Goal: Obtain resource: Obtain resource

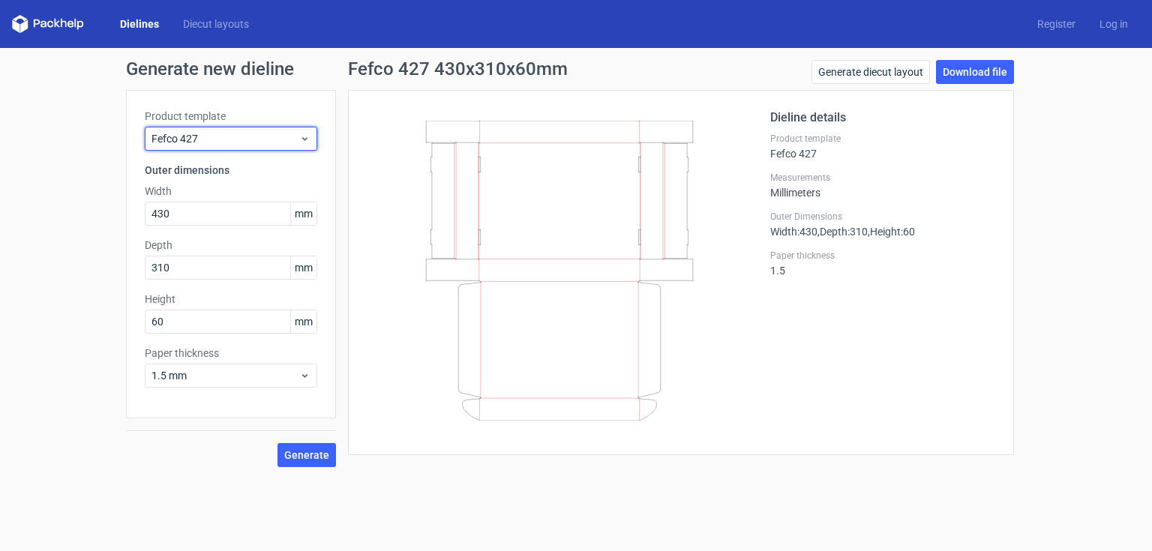
click at [309, 138] on icon at bounding box center [304, 139] width 11 height 12
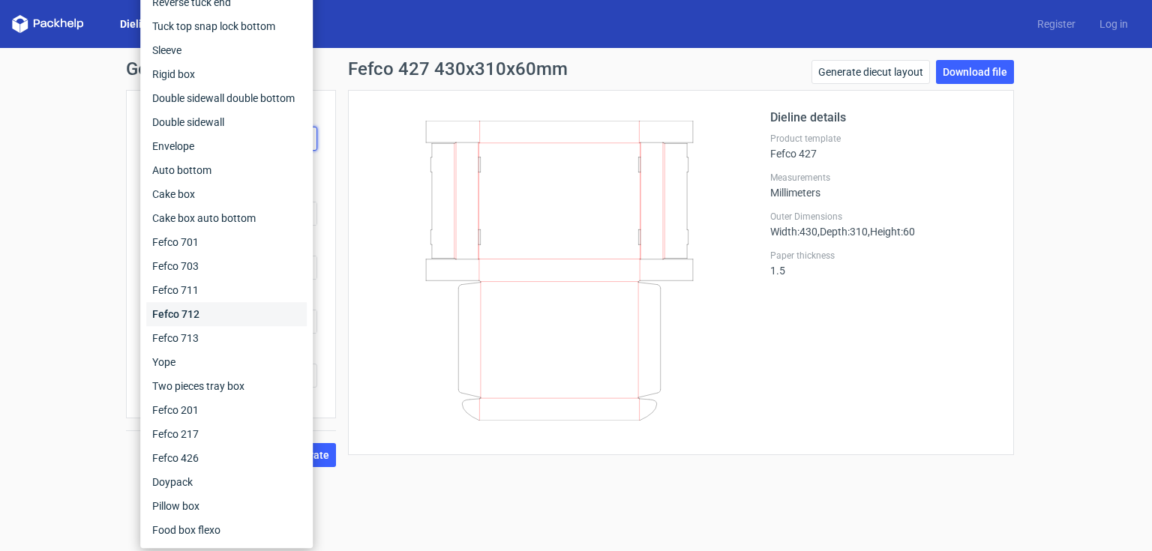
click at [237, 309] on div "Fefco 712" at bounding box center [226, 314] width 161 height 24
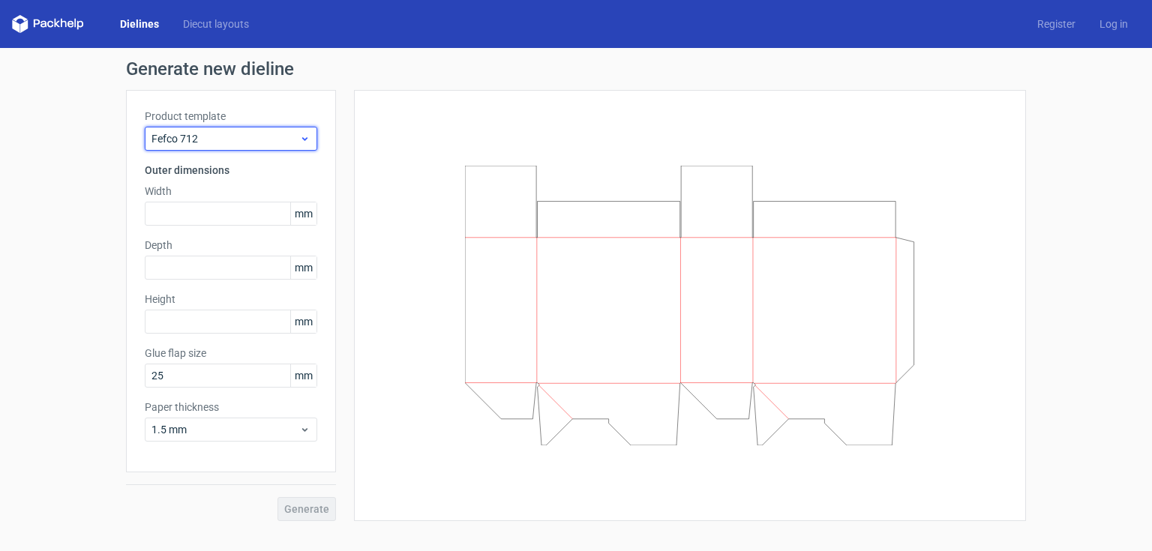
click at [305, 132] on div "Fefco 712" at bounding box center [231, 139] width 173 height 24
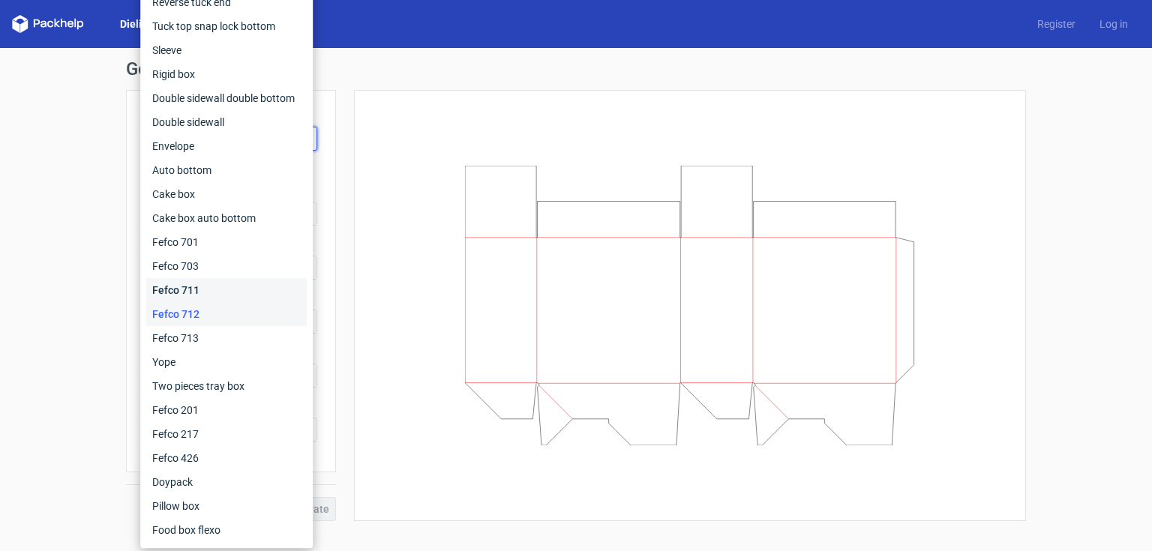
click at [227, 291] on div "Fefco 711" at bounding box center [226, 290] width 161 height 24
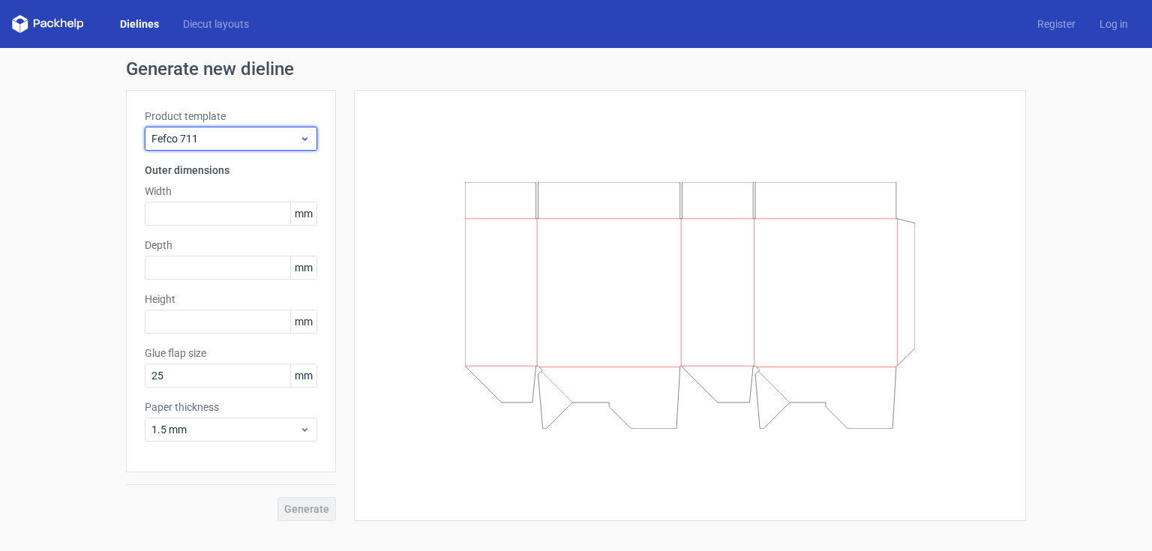
click at [308, 137] on icon at bounding box center [304, 139] width 11 height 12
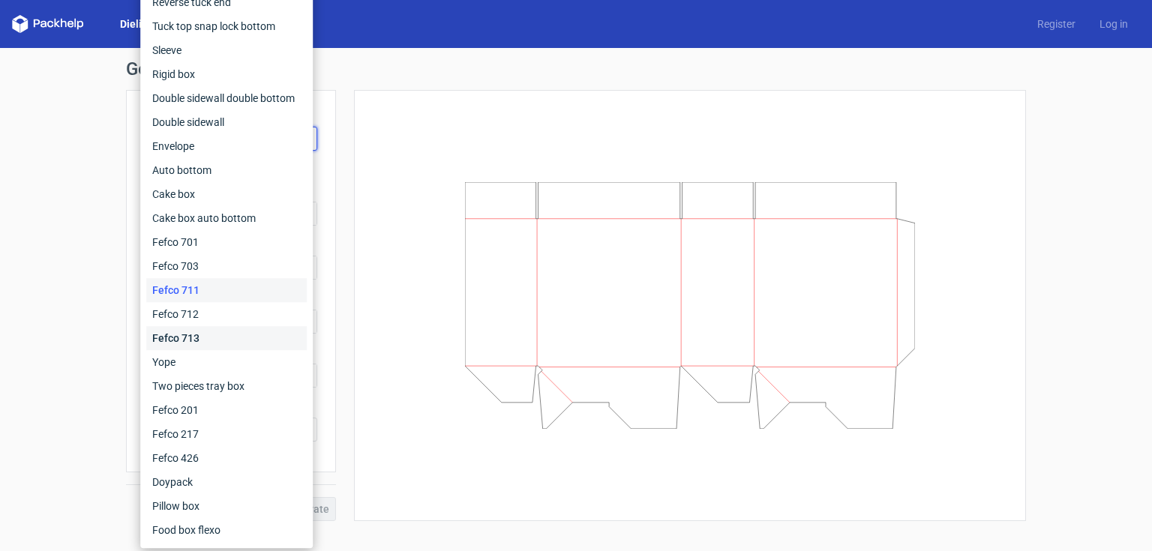
click at [237, 339] on div "Fefco 713" at bounding box center [226, 338] width 161 height 24
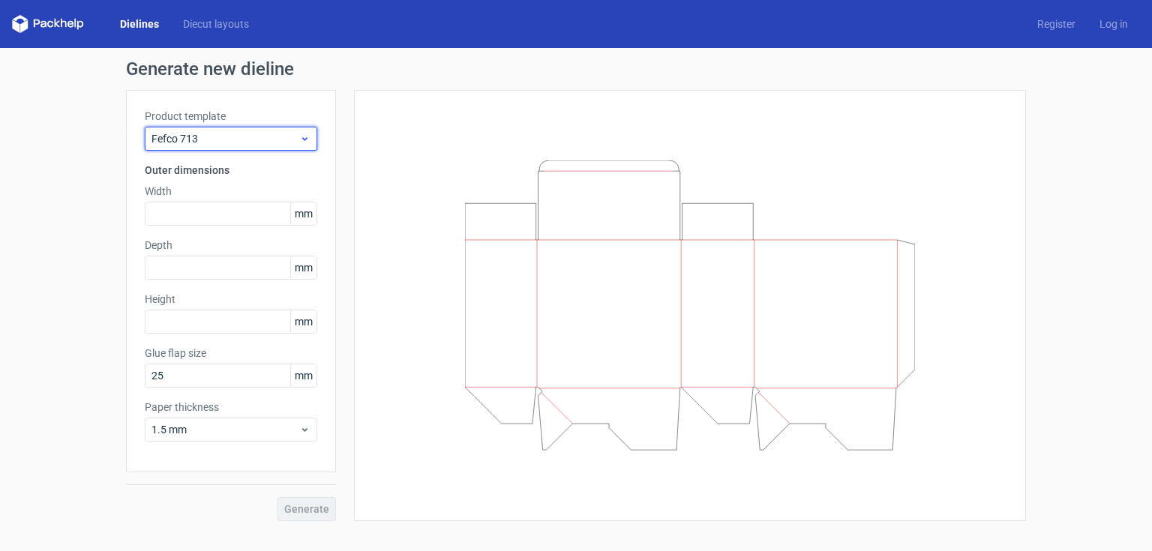
click at [308, 134] on icon at bounding box center [304, 139] width 11 height 12
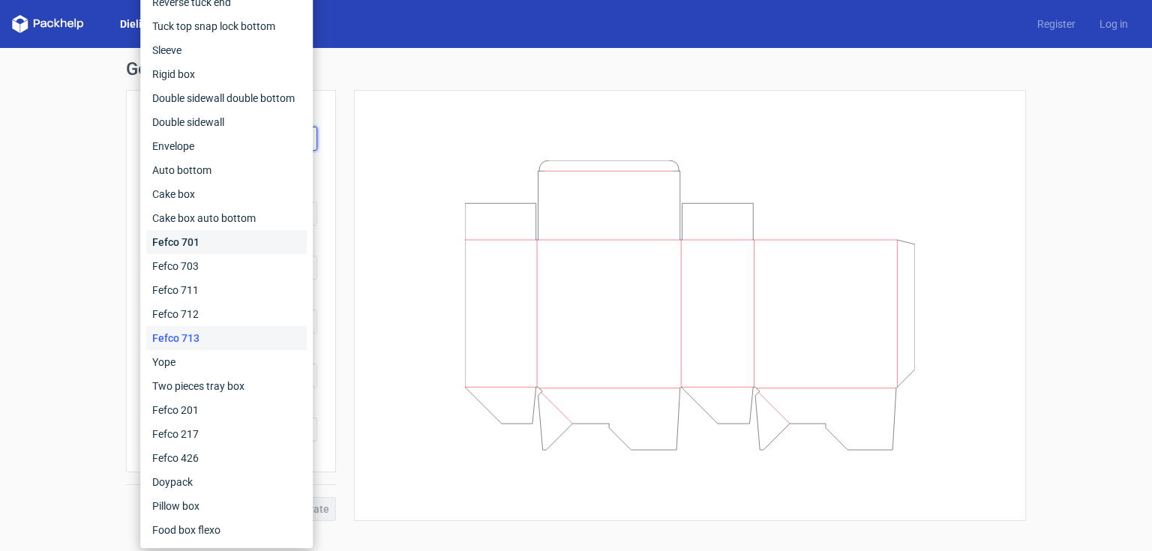
click at [242, 237] on div "Fefco 701" at bounding box center [226, 242] width 161 height 24
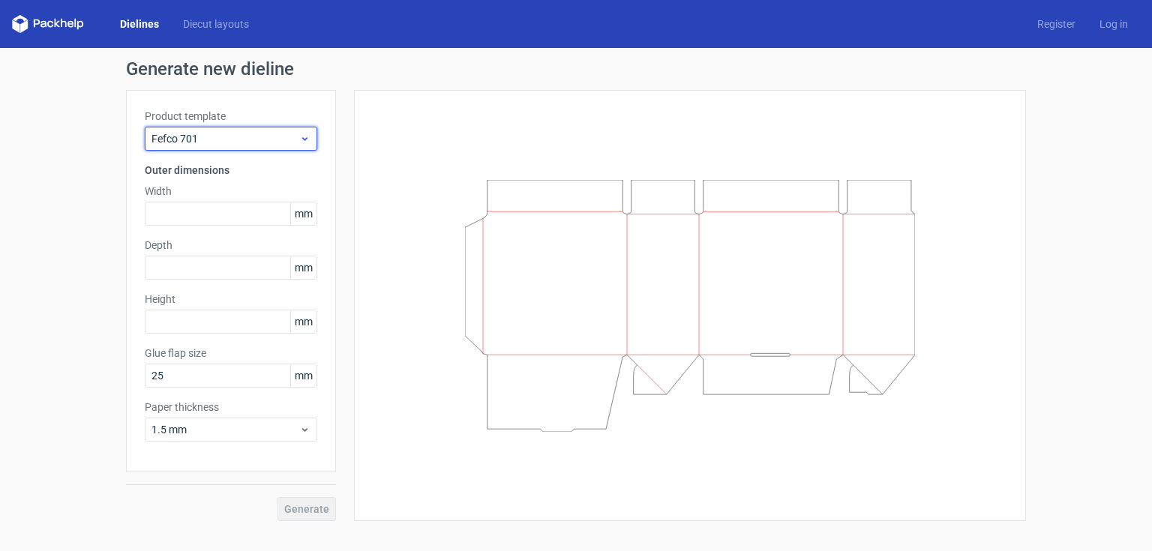
click at [309, 140] on icon at bounding box center [304, 139] width 11 height 12
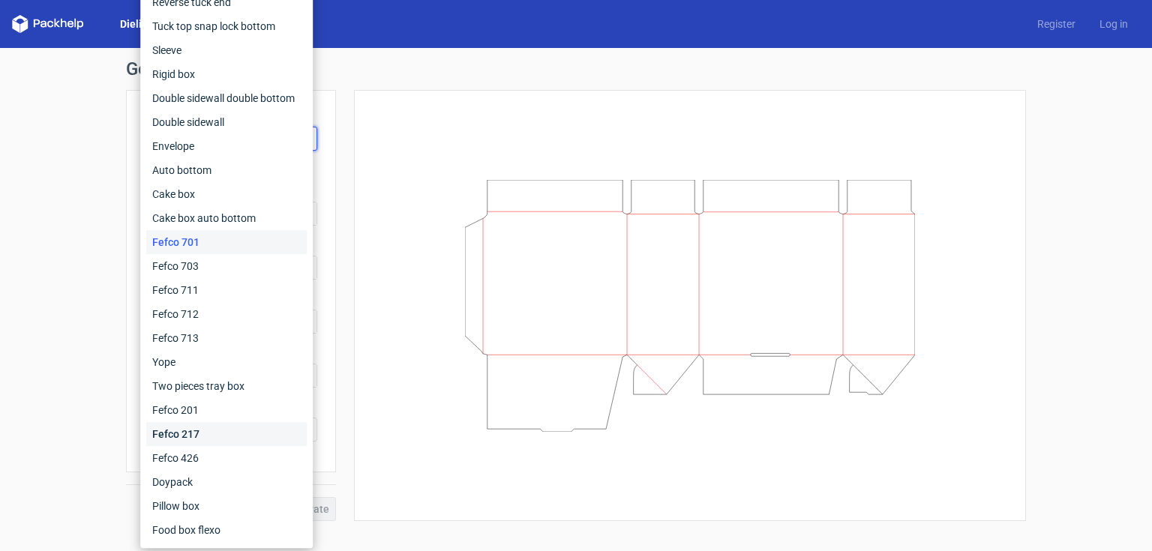
click at [230, 429] on div "Fefco 217" at bounding box center [226, 434] width 161 height 24
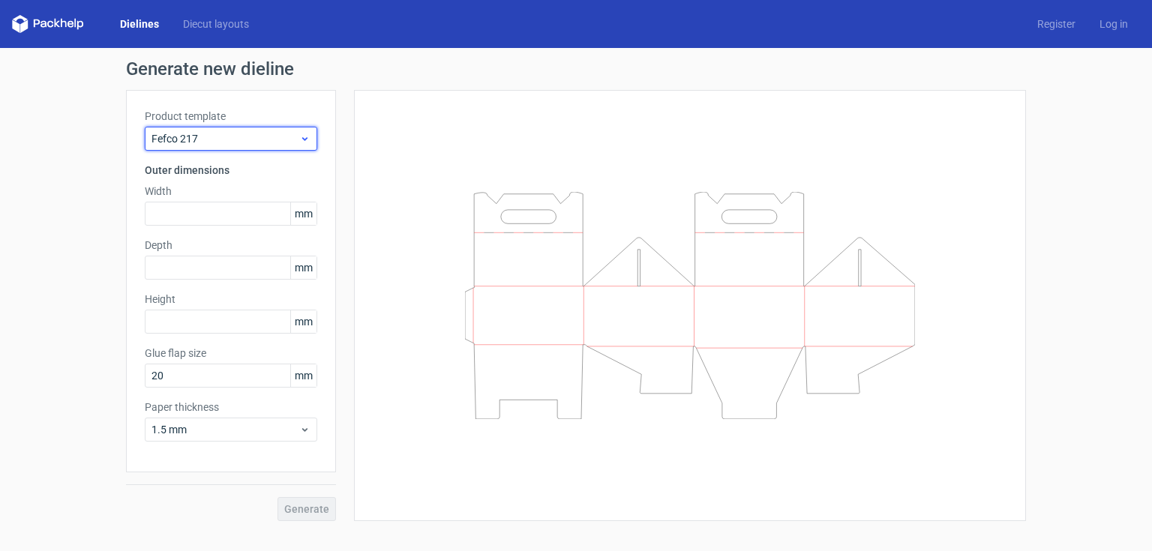
click at [304, 137] on icon at bounding box center [304, 139] width 11 height 12
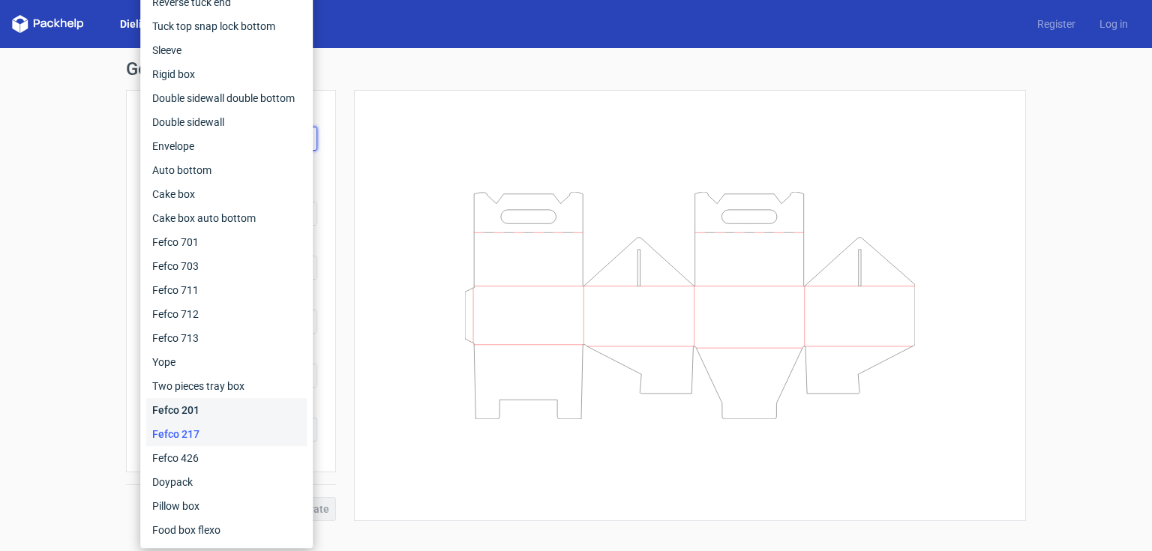
click at [209, 414] on div "Fefco 201" at bounding box center [226, 410] width 161 height 24
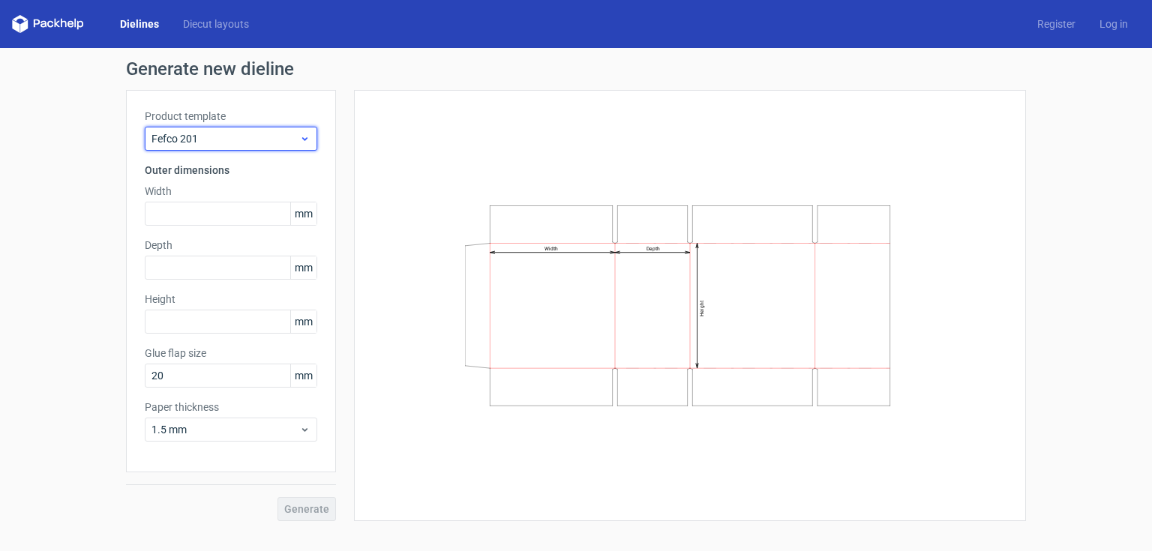
click at [310, 138] on icon at bounding box center [304, 139] width 11 height 12
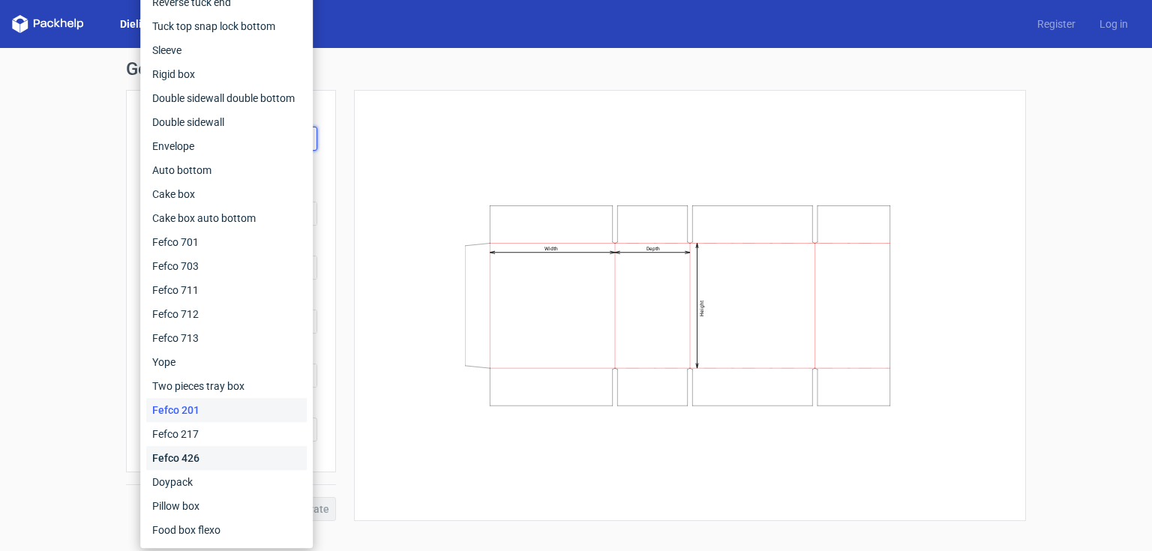
click at [224, 458] on div "Fefco 426" at bounding box center [226, 458] width 161 height 24
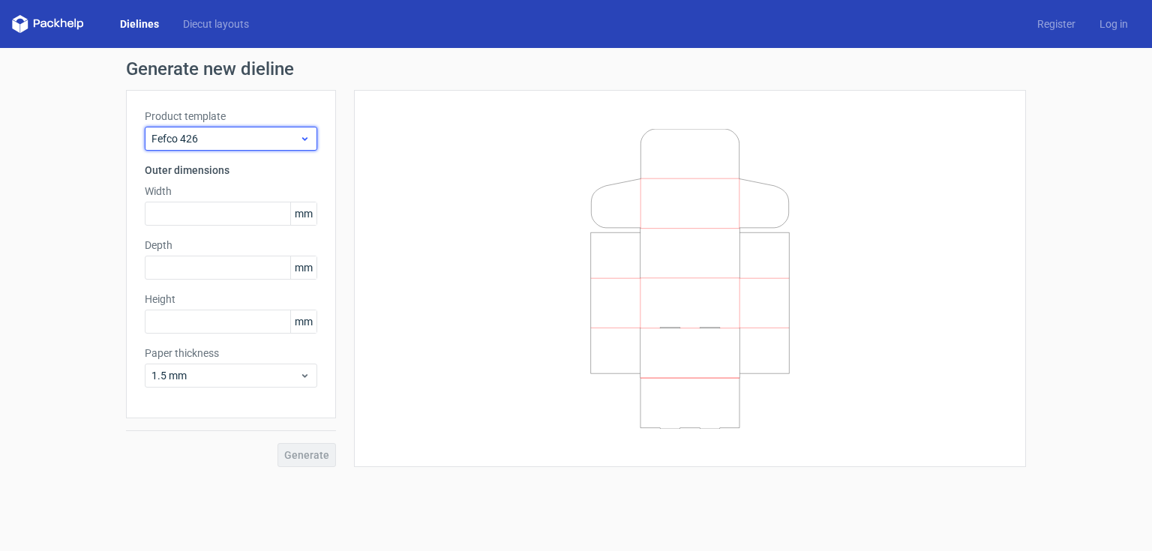
click at [306, 140] on icon at bounding box center [304, 139] width 11 height 12
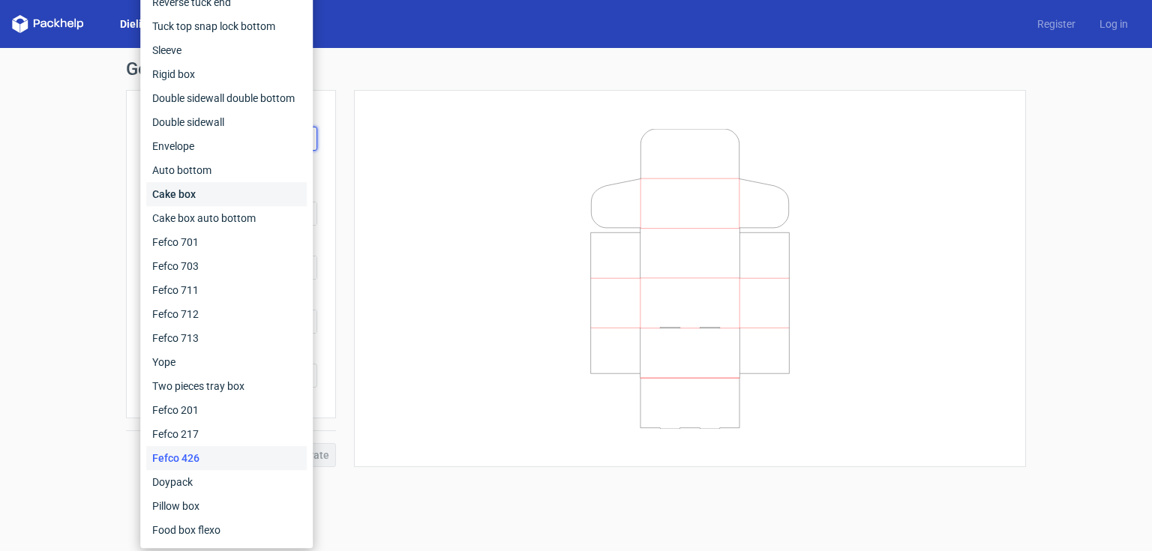
click at [246, 194] on div "Cake box" at bounding box center [226, 194] width 161 height 24
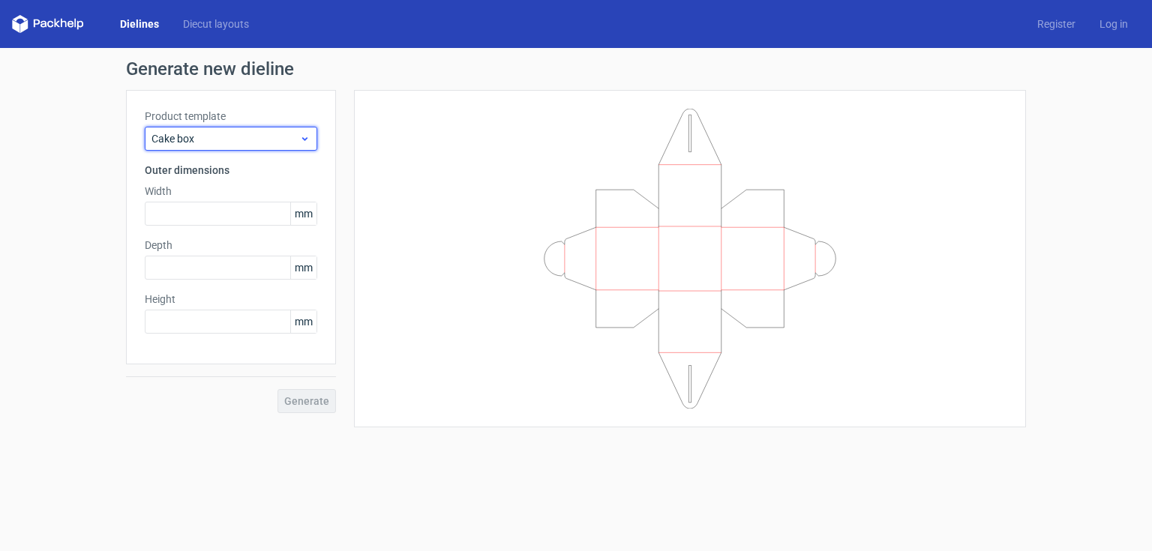
click at [302, 138] on icon at bounding box center [304, 139] width 11 height 12
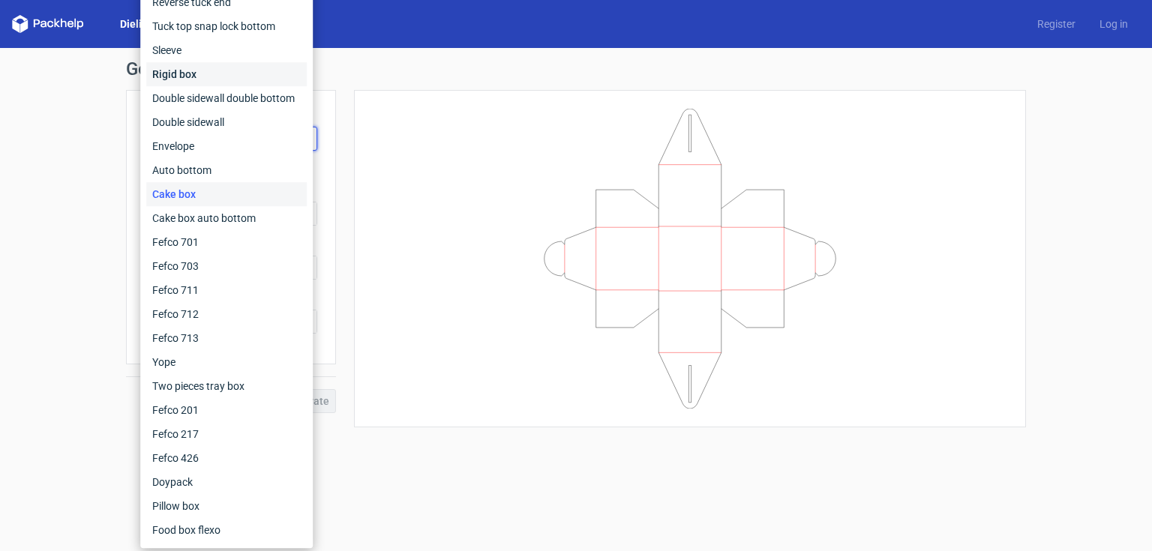
click at [228, 74] on div "Rigid box" at bounding box center [226, 74] width 161 height 24
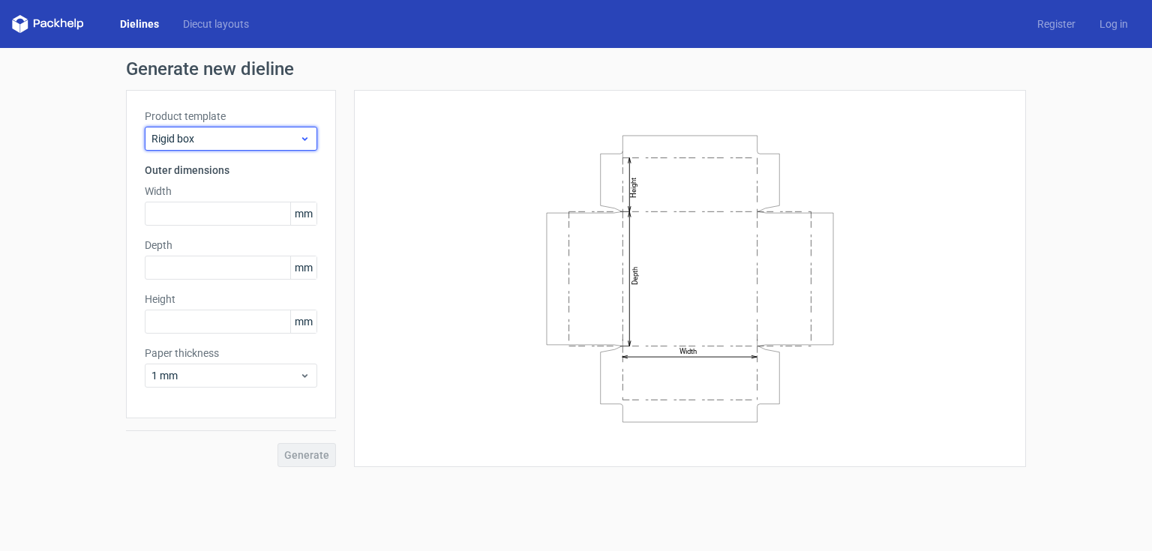
click at [305, 135] on icon at bounding box center [304, 139] width 11 height 12
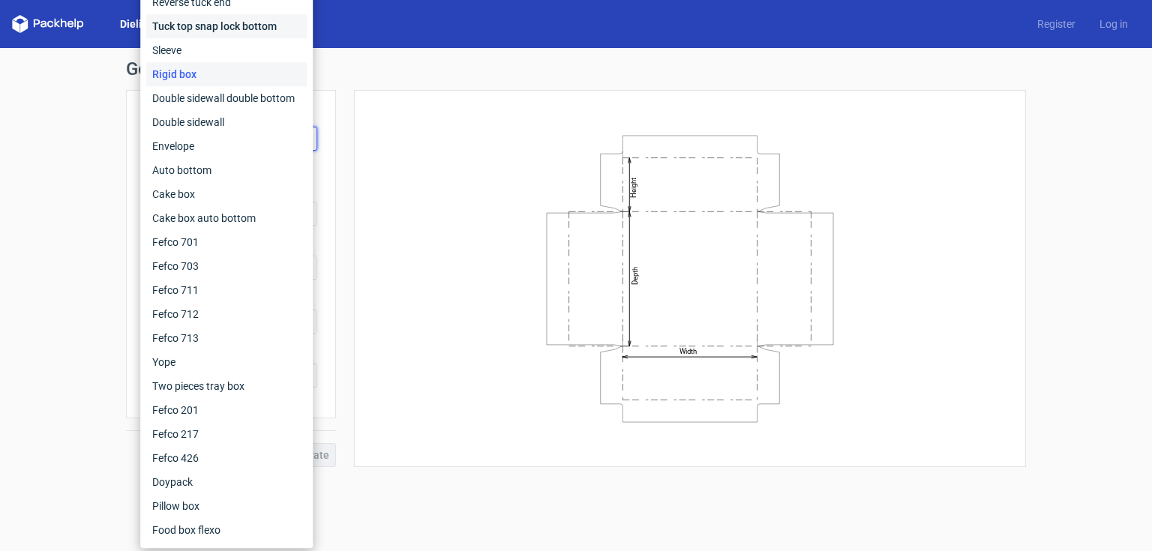
click at [256, 26] on div "Tuck top snap lock bottom" at bounding box center [226, 26] width 161 height 24
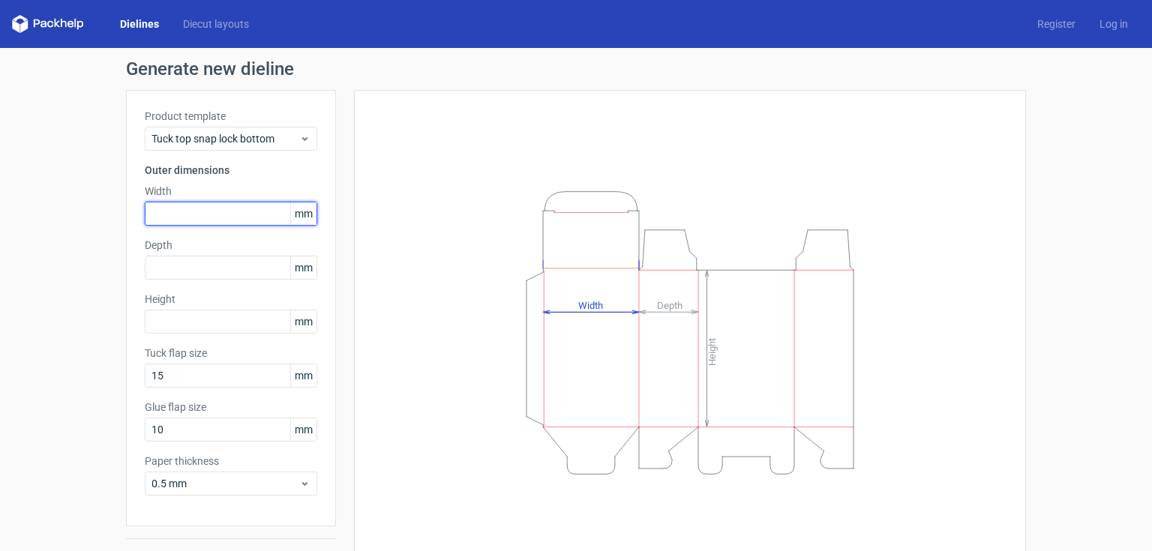
click at [234, 215] on input "text" at bounding box center [231, 214] width 173 height 24
type input "115"
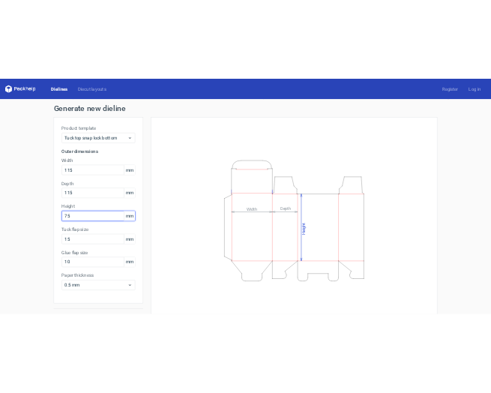
scroll to position [35, 0]
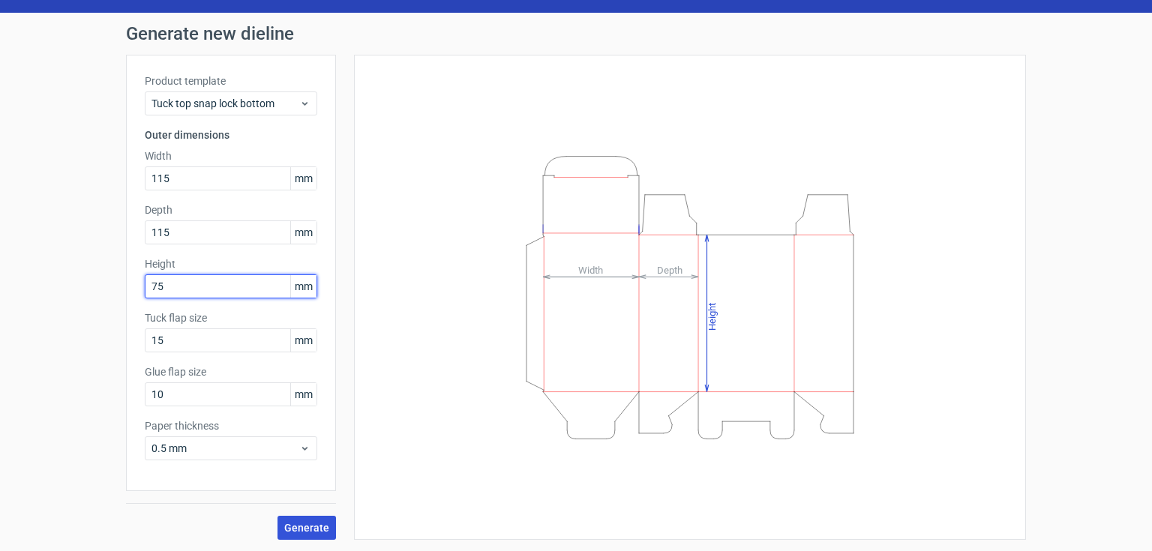
type input "75"
click at [309, 528] on span "Generate" at bounding box center [306, 528] width 45 height 11
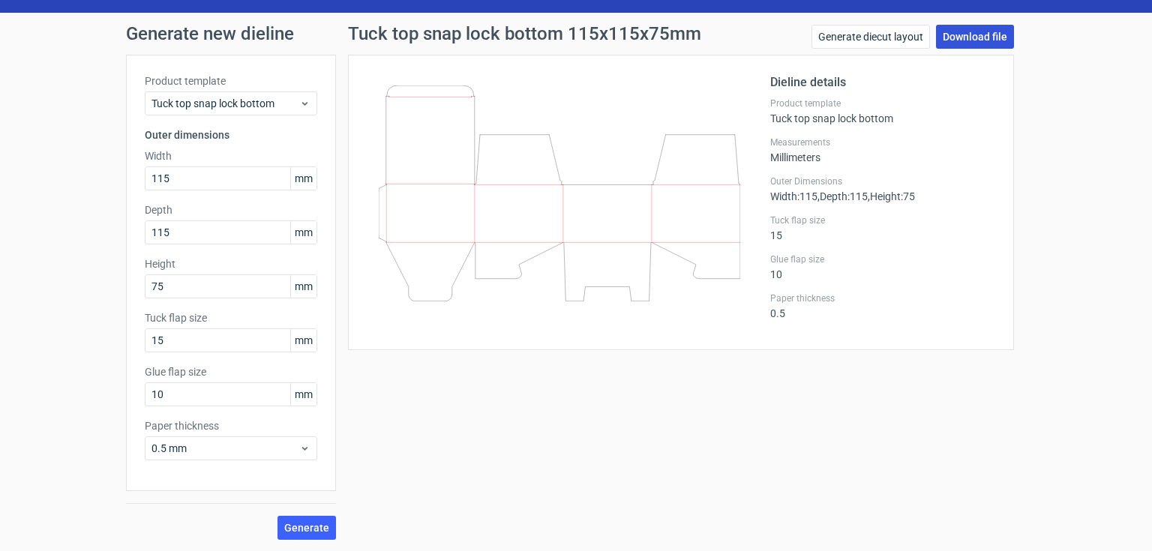
click at [968, 35] on link "Download file" at bounding box center [975, 37] width 78 height 24
click at [302, 104] on use at bounding box center [304, 104] width 5 height 4
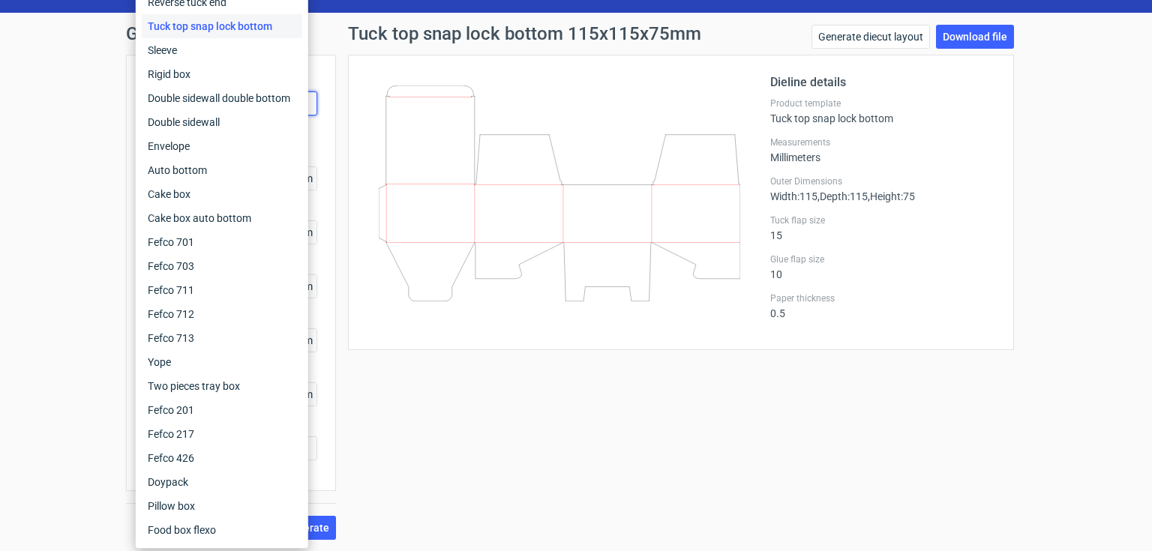
click at [717, 440] on div "Tuck top snap lock bottom 115x115x75mm Generate diecut layout Download file Die…" at bounding box center [681, 282] width 690 height 515
